Goal: Task Accomplishment & Management: Use online tool/utility

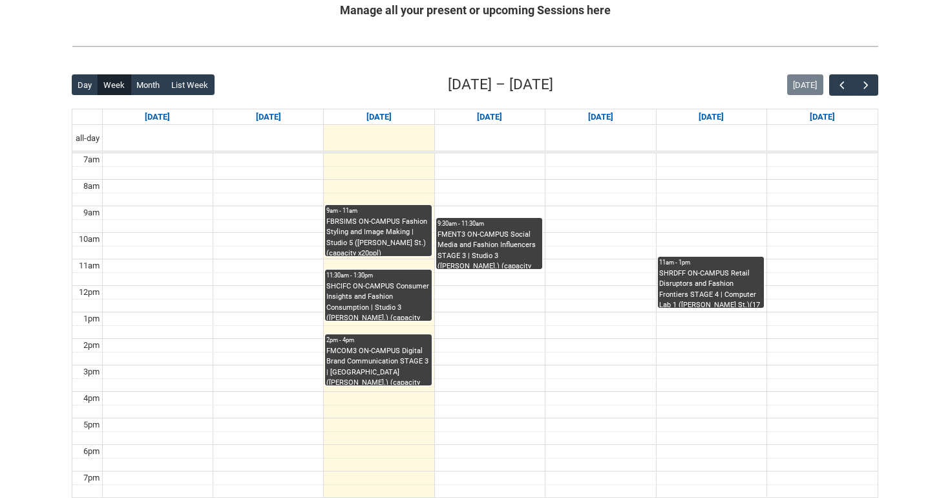
scroll to position [275, 0]
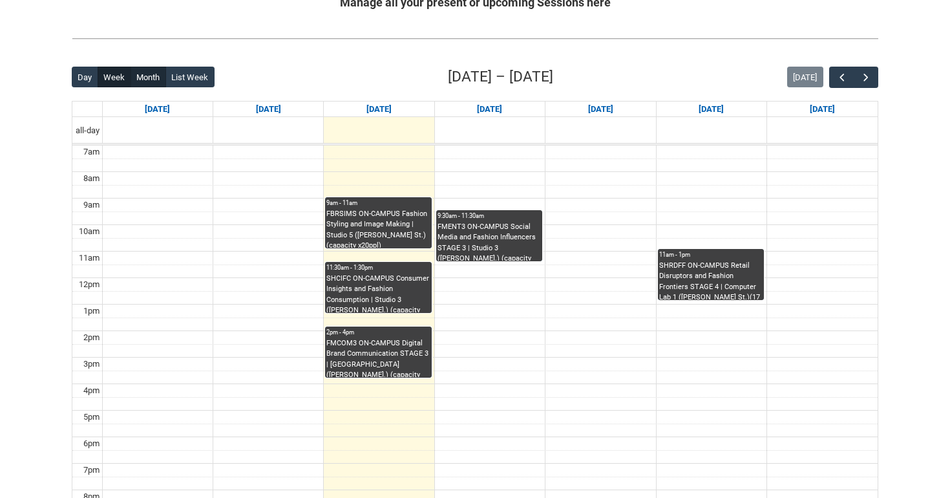
click at [153, 79] on button "Month" at bounding box center [149, 77] width 36 height 21
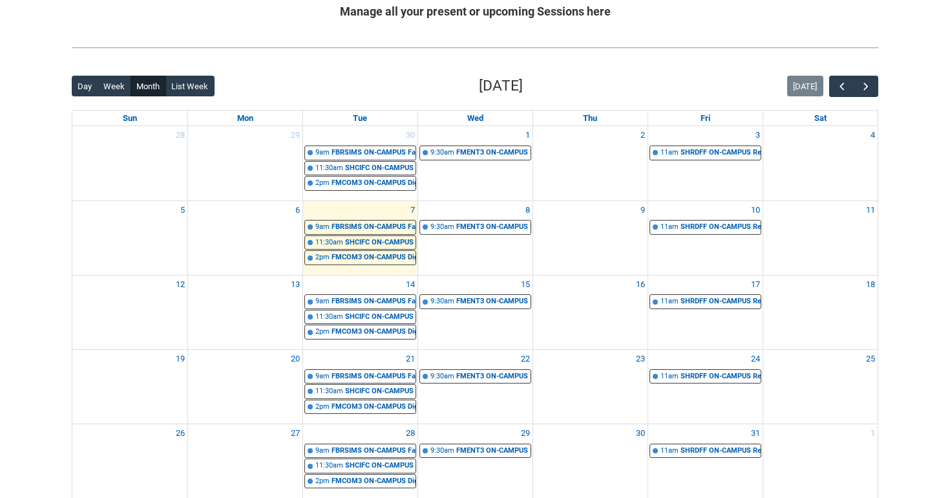
scroll to position [266, 0]
click at [118, 82] on button "Week" at bounding box center [115, 86] width 34 height 21
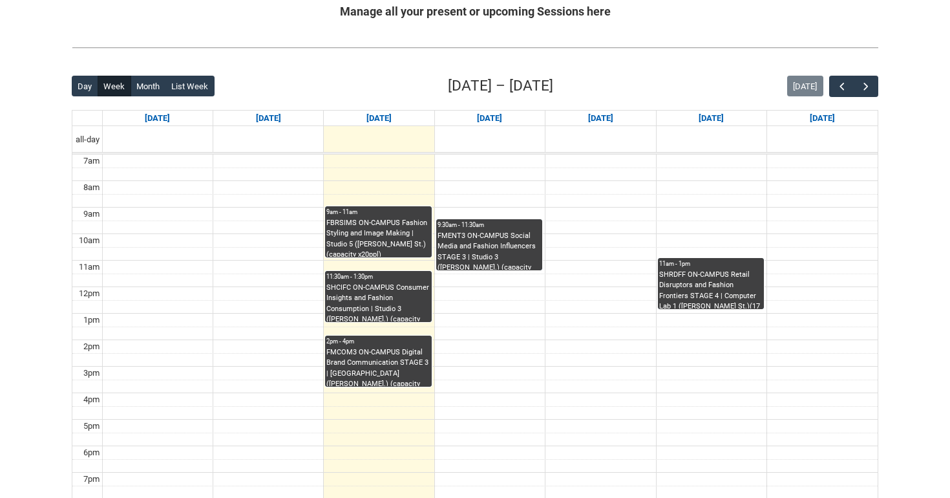
scroll to position [0, 0]
click at [869, 80] on span "button" at bounding box center [865, 86] width 13 height 13
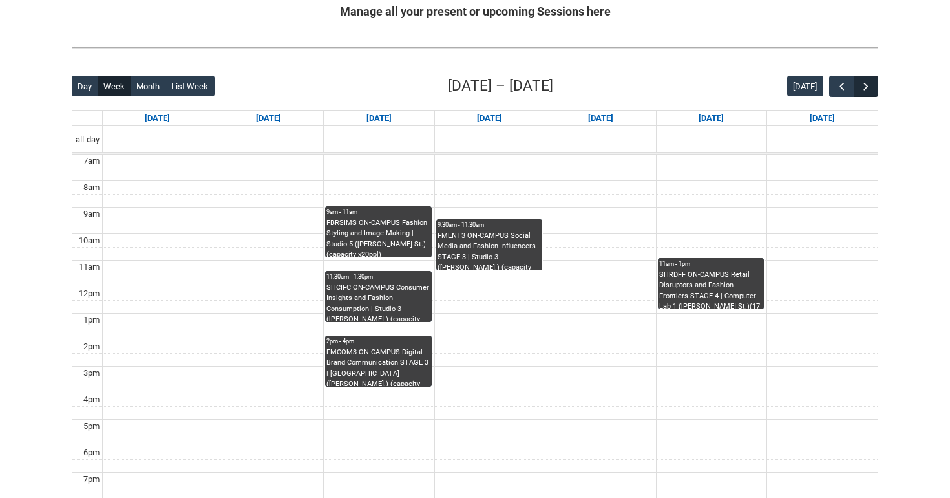
click at [869, 80] on span "button" at bounding box center [865, 86] width 13 height 13
click at [868, 81] on span "button" at bounding box center [865, 86] width 13 height 13
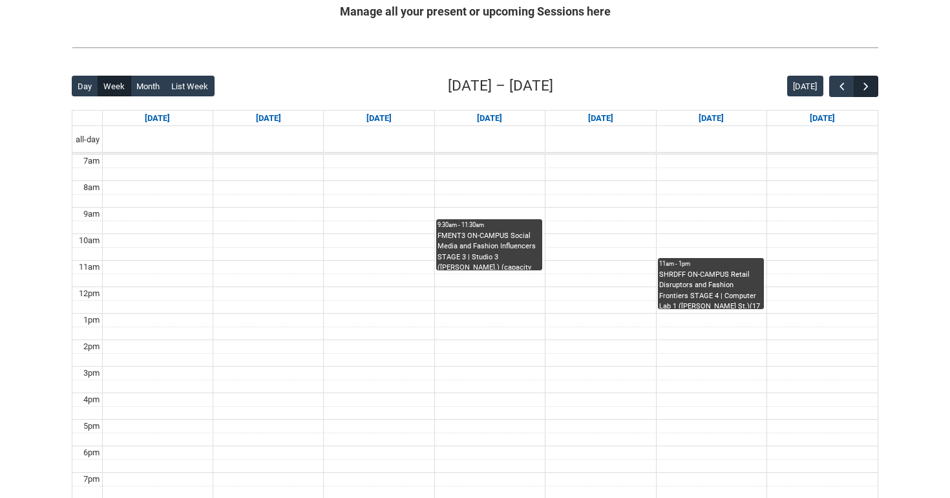
click at [872, 84] on button "button" at bounding box center [866, 86] width 25 height 21
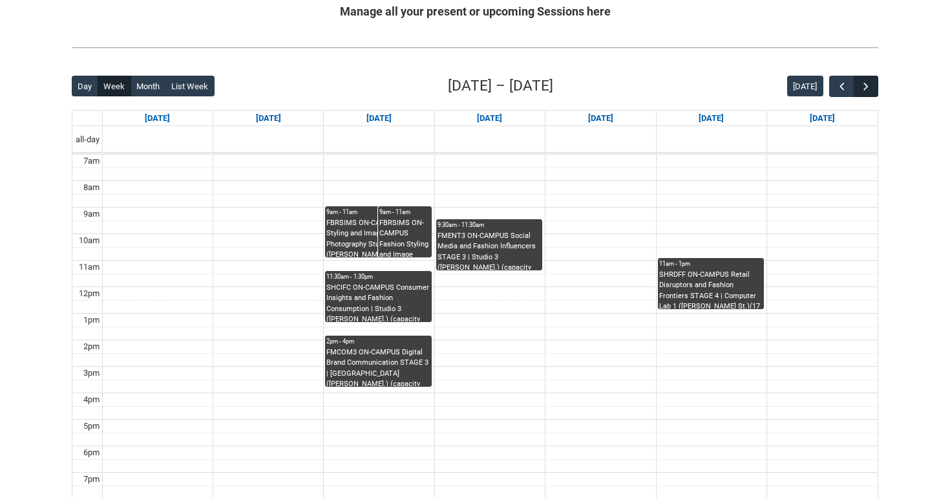
click at [872, 84] on span "button" at bounding box center [865, 86] width 13 height 13
click at [872, 84] on button "button" at bounding box center [866, 86] width 25 height 21
click at [872, 84] on span "button" at bounding box center [865, 86] width 13 height 13
click at [872, 84] on button "button" at bounding box center [866, 86] width 25 height 21
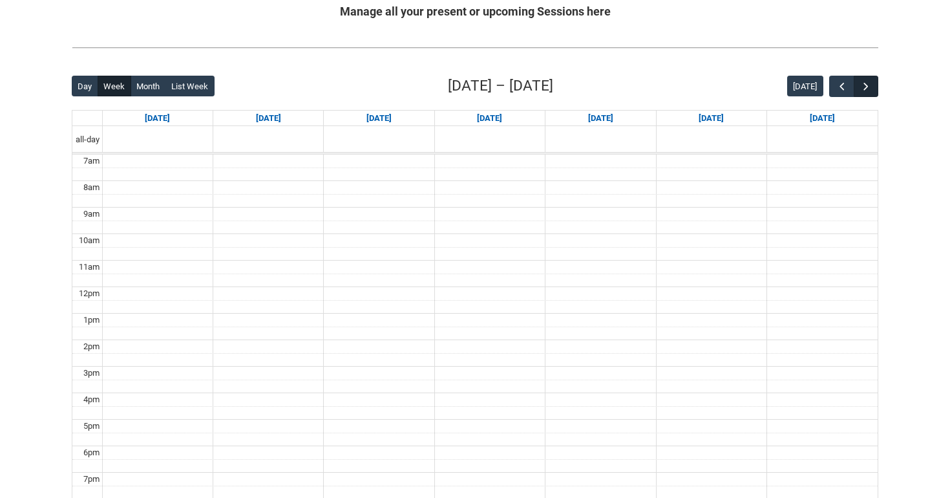
click at [863, 87] on span "button" at bounding box center [865, 86] width 13 height 13
click at [837, 89] on span "button" at bounding box center [841, 86] width 13 height 13
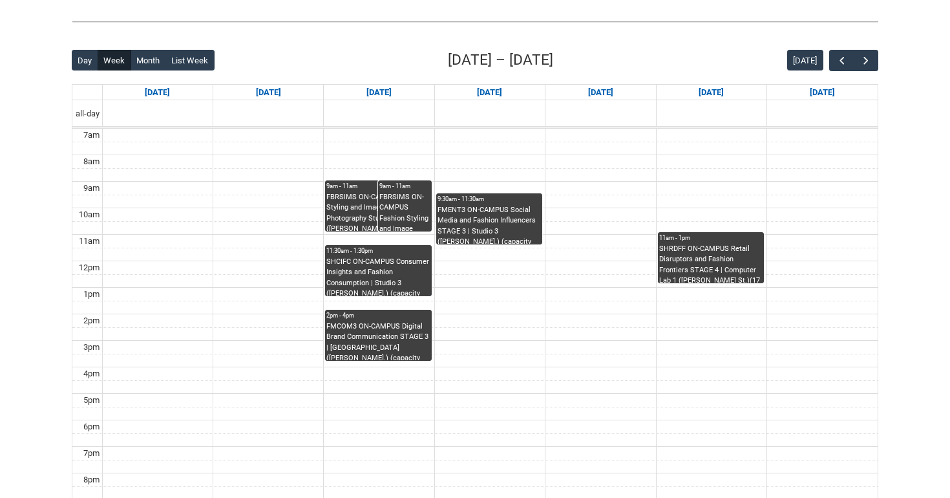
scroll to position [296, 0]
